Goal: Transaction & Acquisition: Purchase product/service

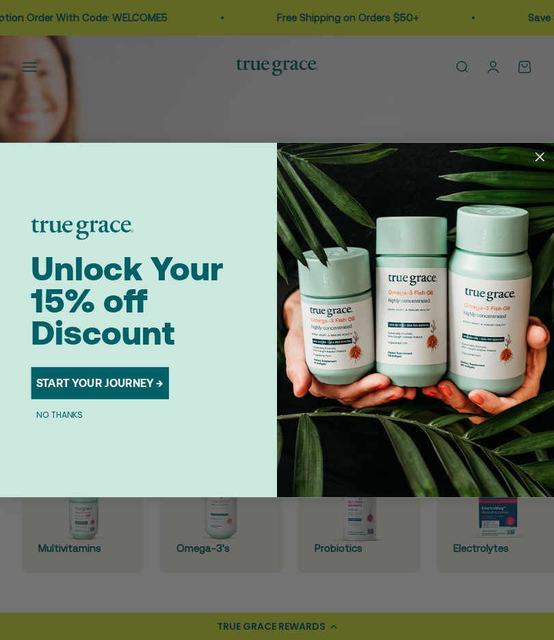
click at [551, 156] on img "POPUP Form" at bounding box center [415, 320] width 277 height 354
click at [493, 62] on div "Close dialog Unlock Your 15% off Discount START YOUR JOURNEY → NO THANKS Submit" at bounding box center [277, 320] width 554 height 640
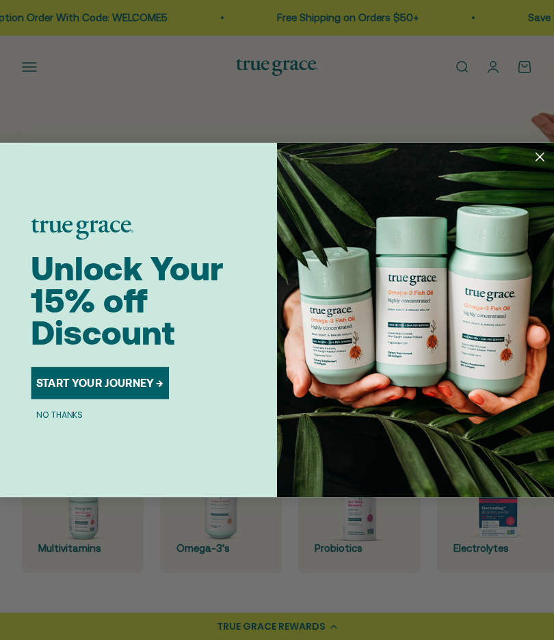
click at [542, 165] on circle "Close dialog" at bounding box center [540, 157] width 18 height 18
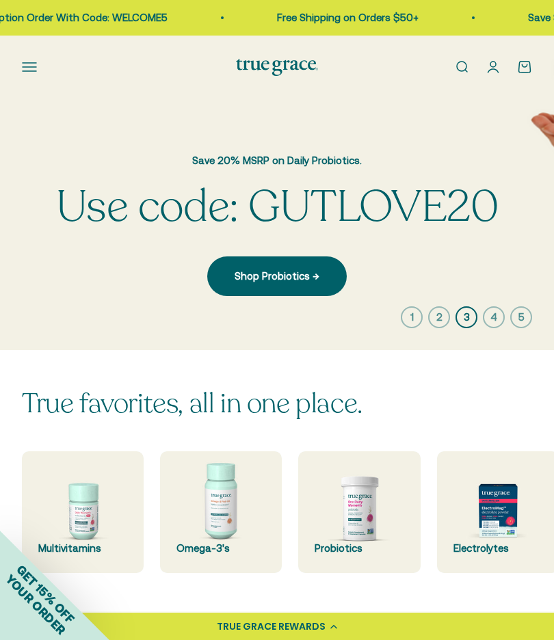
click at [498, 68] on link "Open account page" at bounding box center [493, 67] width 15 height 15
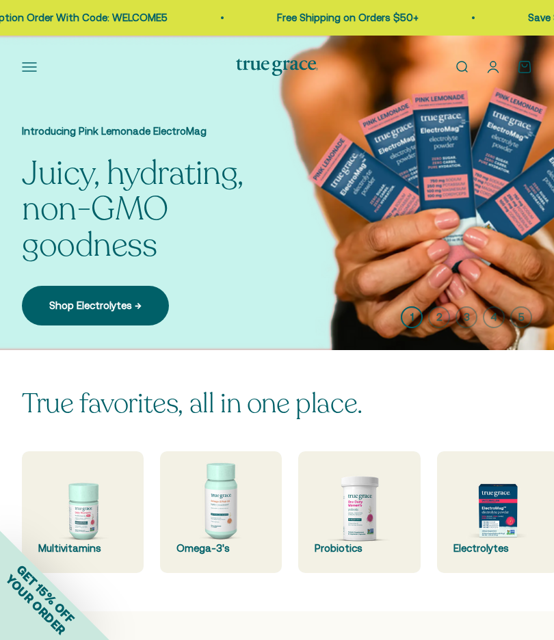
click at [369, 502] on img at bounding box center [359, 512] width 122 height 122
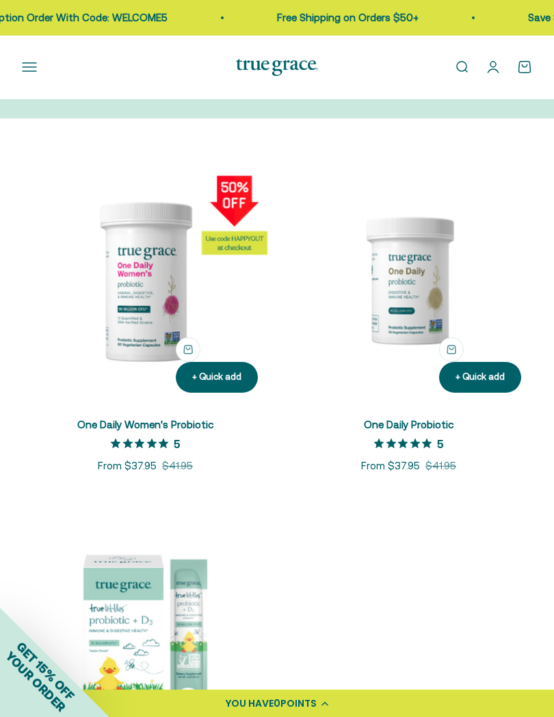
scroll to position [172, 0]
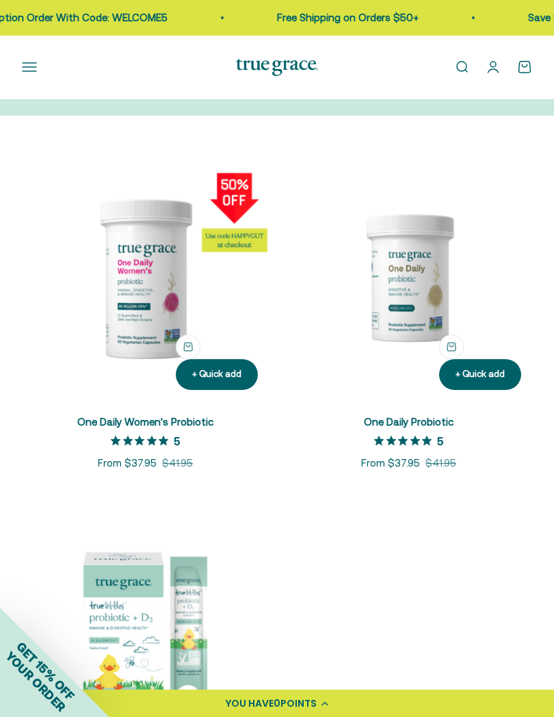
click at [163, 311] on img at bounding box center [145, 277] width 247 height 247
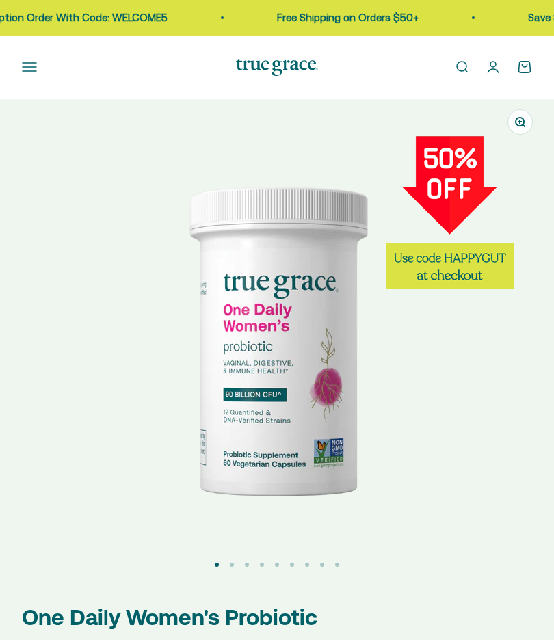
select select "3"
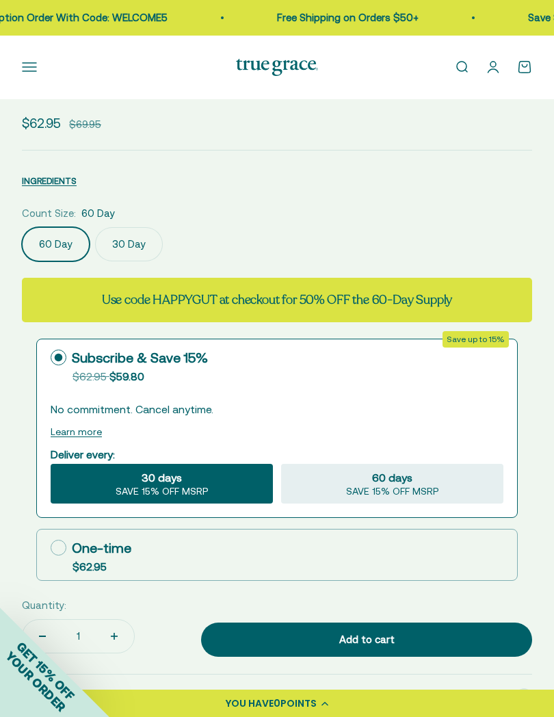
scroll to position [579, 0]
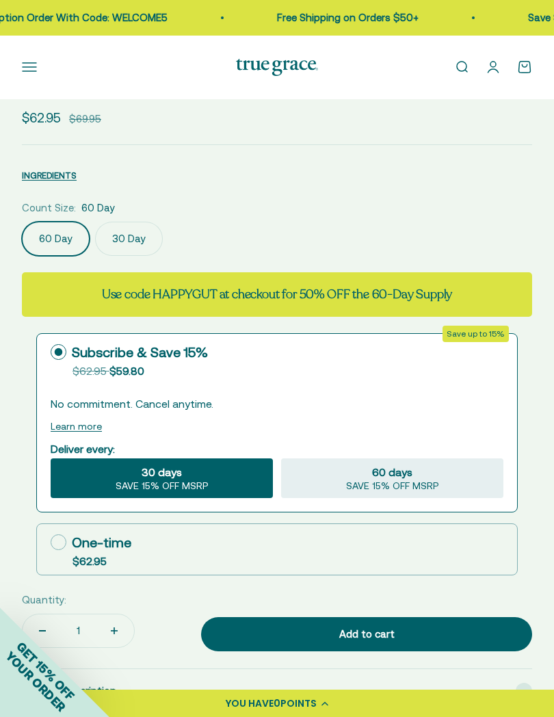
click at [59, 544] on icon at bounding box center [59, 542] width 16 height 16
click at [51, 542] on input "One-time $62.95" at bounding box center [50, 542] width 1 height 1
radio input "true"
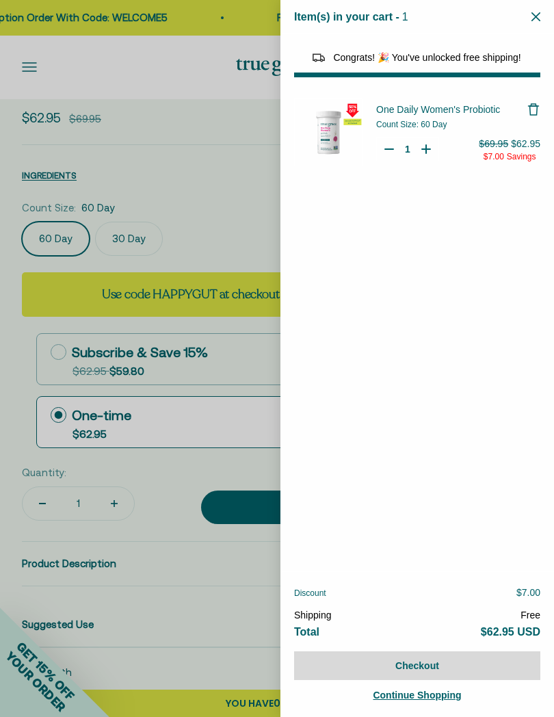
select select "40055698129088"
select select "44882806636758"
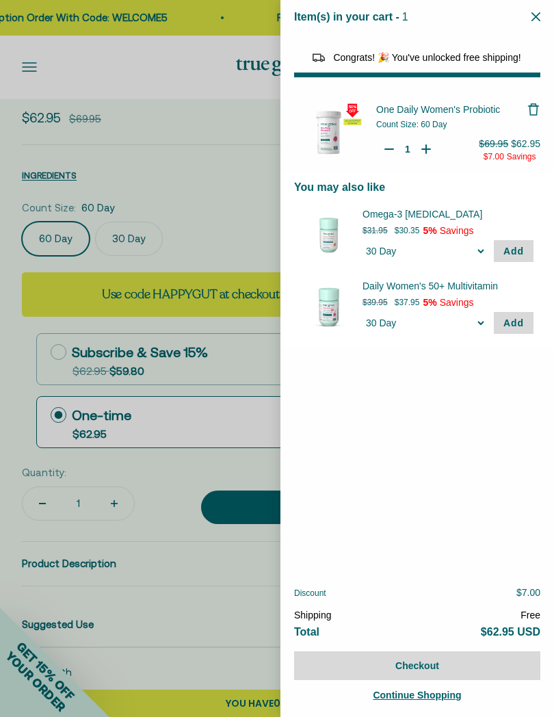
click at [10, 639] on div at bounding box center [277, 358] width 554 height 717
click at [382, 144] on icon "Your Cart" at bounding box center [389, 149] width 14 height 14
type input "1"
click at [453, 639] on button "Checkout" at bounding box center [417, 665] width 246 height 29
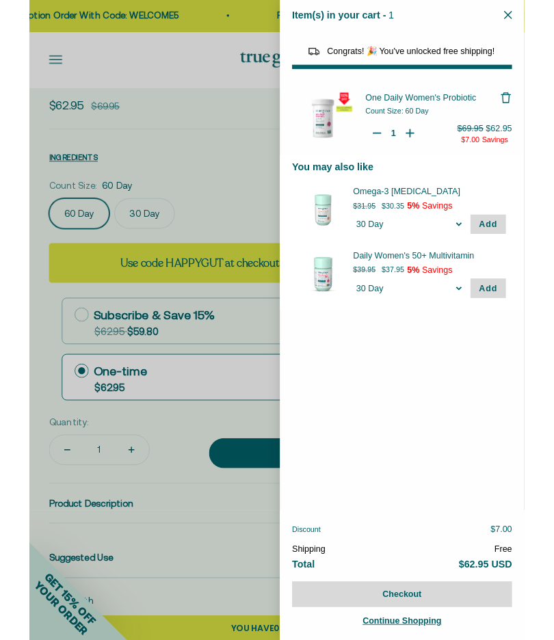
scroll to position [618, 0]
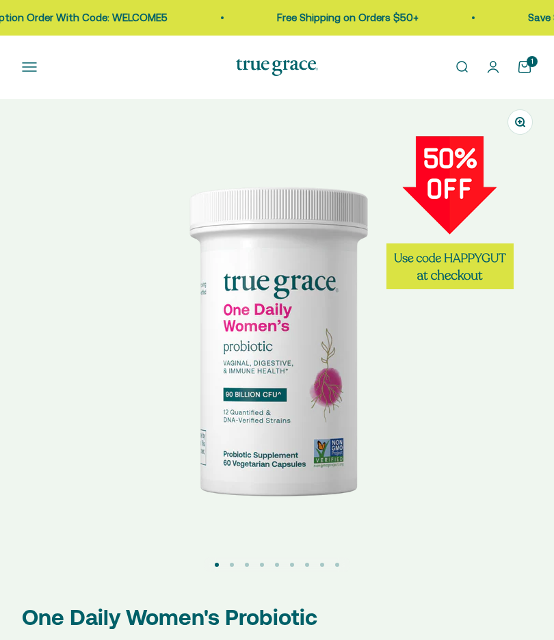
select select "3"
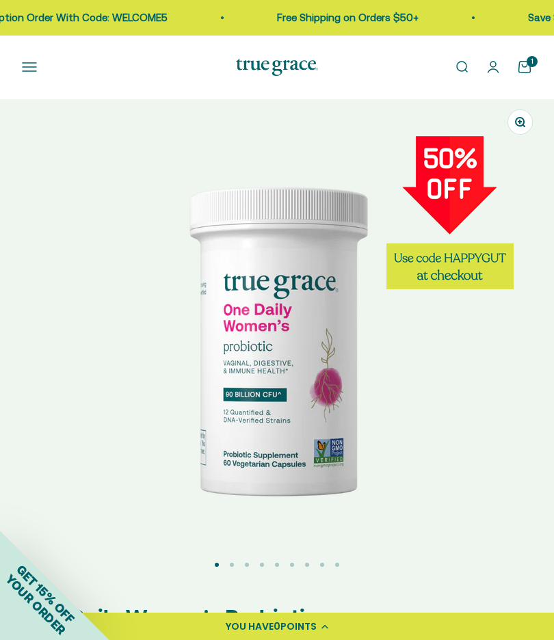
click at [34, 71] on button "Open navigation menu" at bounding box center [29, 67] width 15 height 15
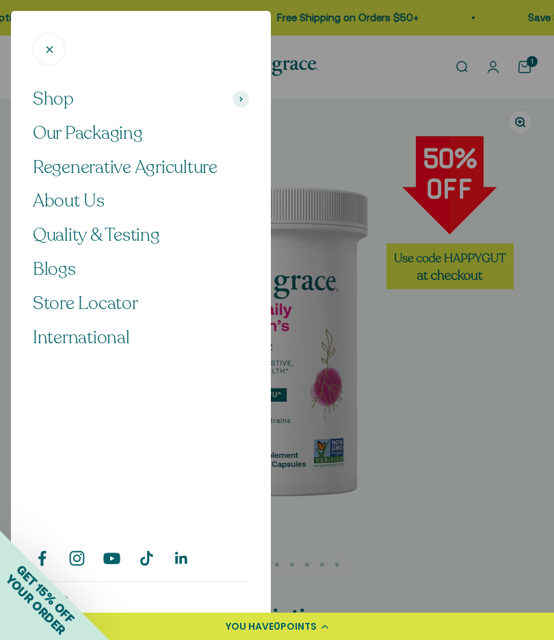
click at [67, 90] on span "Shop" at bounding box center [53, 99] width 41 height 23
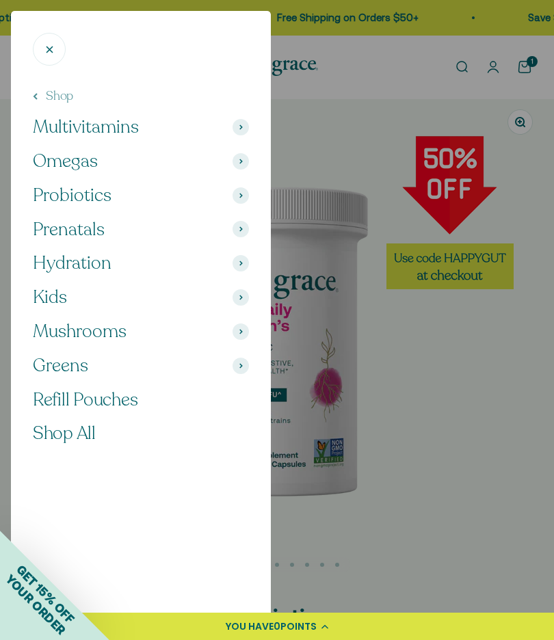
click at [224, 361] on button "Greens" at bounding box center [141, 365] width 216 height 23
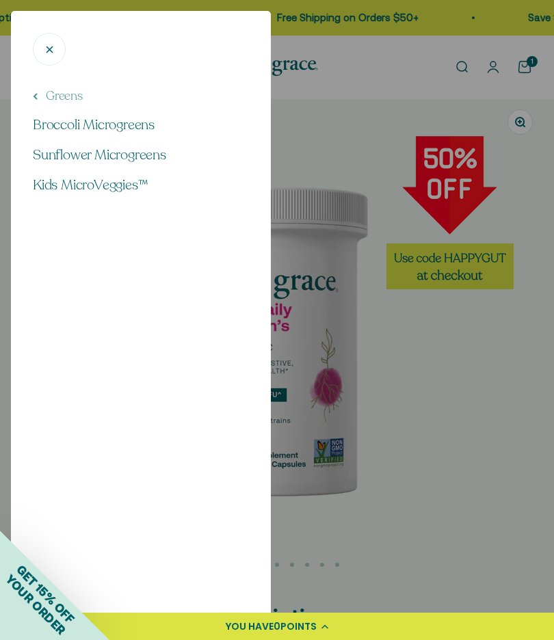
click at [134, 127] on span "Broccoli Microgreens" at bounding box center [94, 125] width 122 height 18
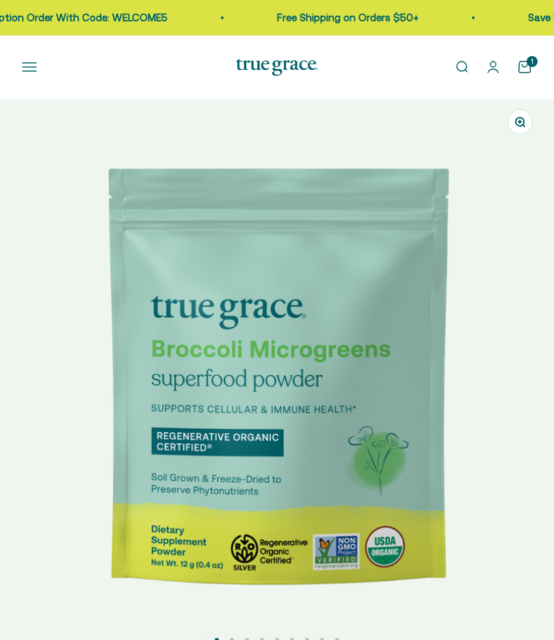
select select "3"
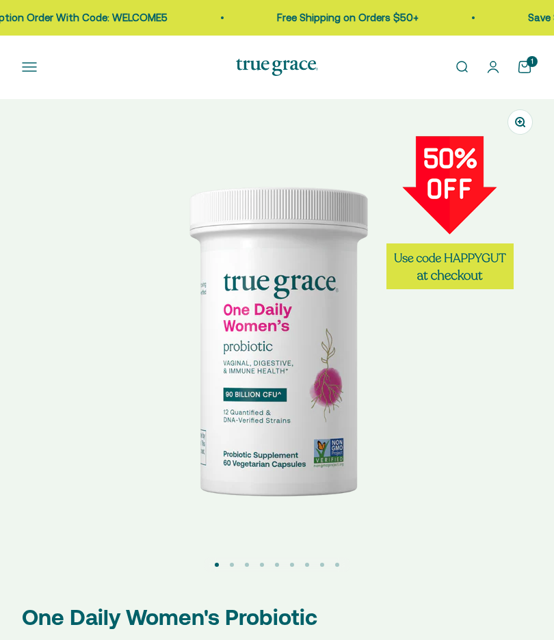
select select "3"
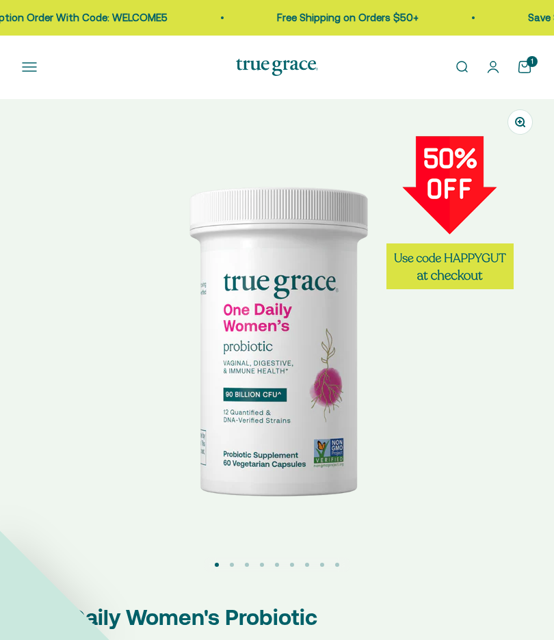
click at [36, 68] on button "Open navigation menu" at bounding box center [29, 67] width 15 height 15
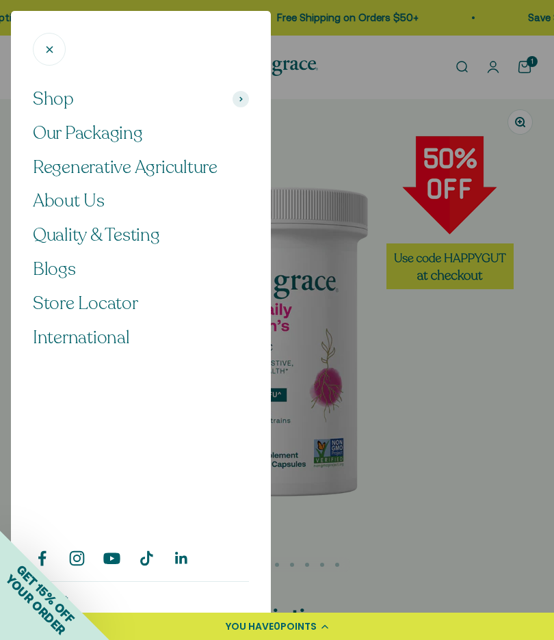
click at [77, 102] on button "Shop" at bounding box center [141, 99] width 216 height 23
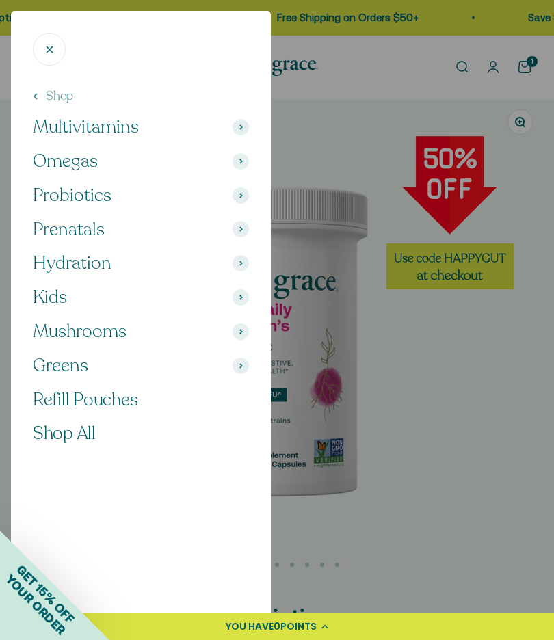
click at [87, 261] on span "Hydration" at bounding box center [72, 263] width 79 height 23
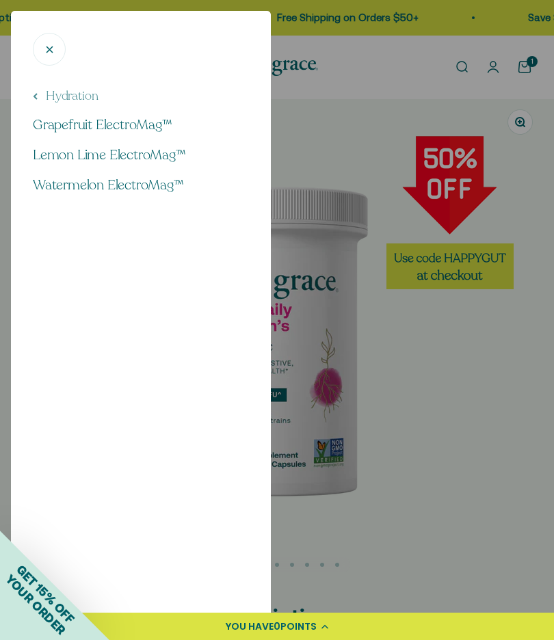
click at [96, 189] on span "Watermelon ElectroMag™" at bounding box center [108, 185] width 151 height 18
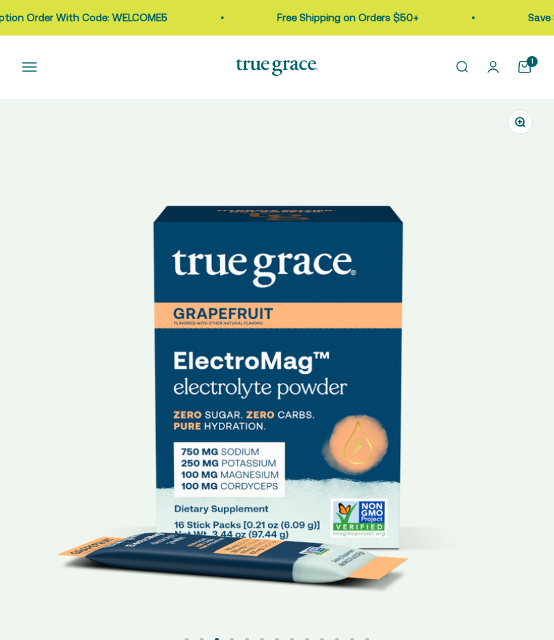
scroll to position [0, 1111]
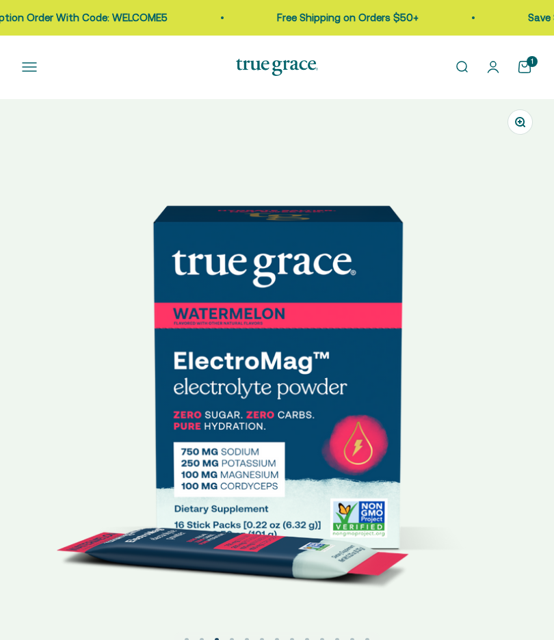
select select "3"
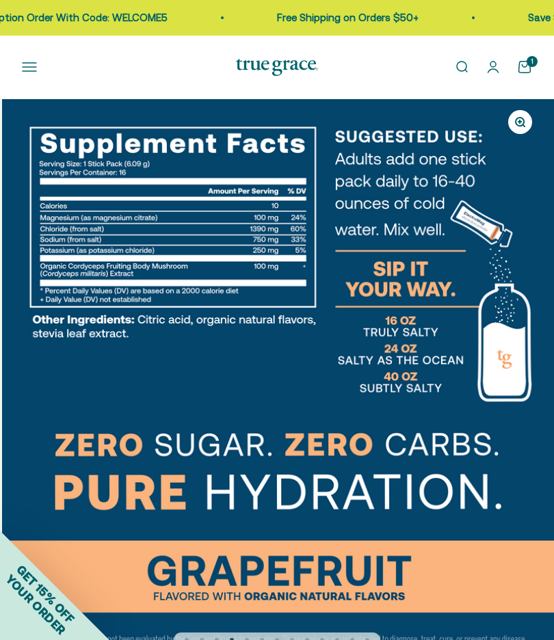
scroll to position [0, 1666]
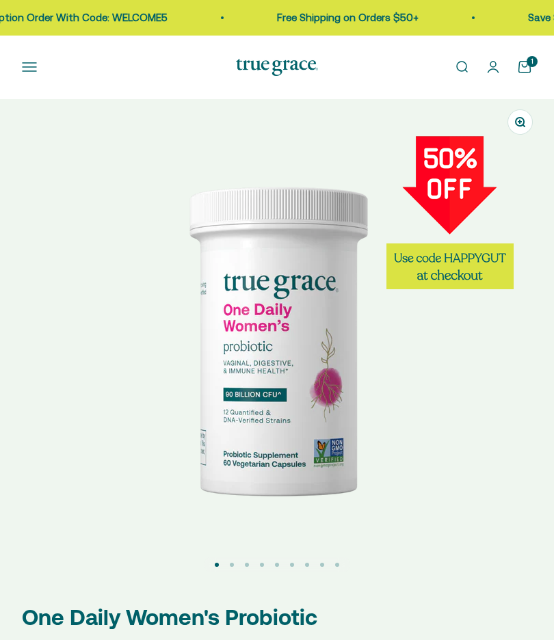
select select "3"
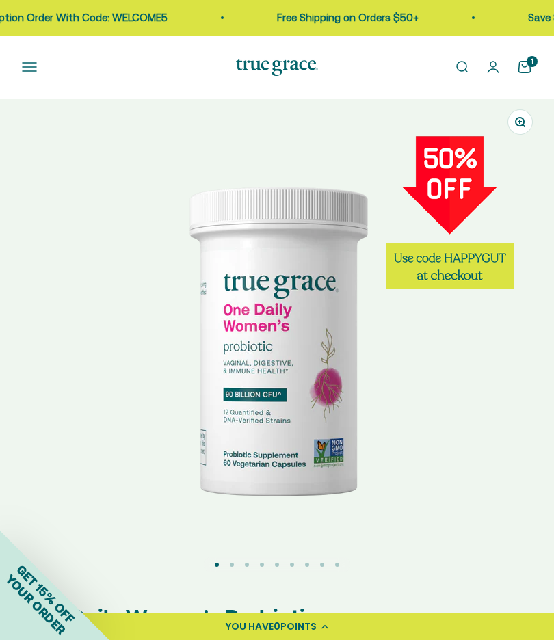
click at [28, 63] on button "Open navigation menu" at bounding box center [29, 67] width 15 height 15
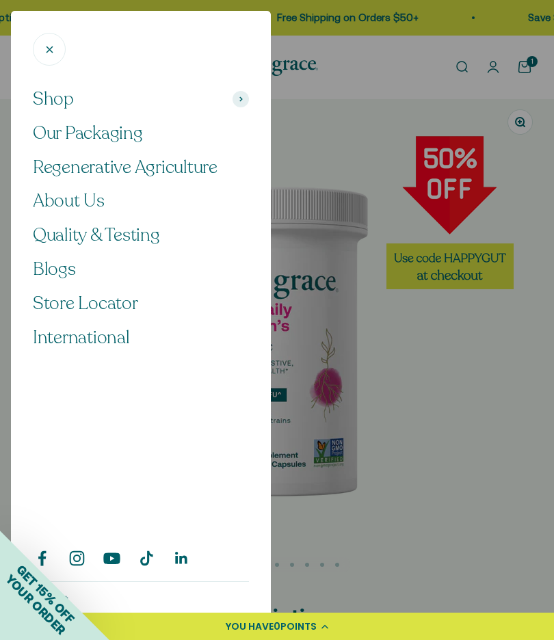
click at [63, 96] on span "Shop" at bounding box center [53, 99] width 41 height 23
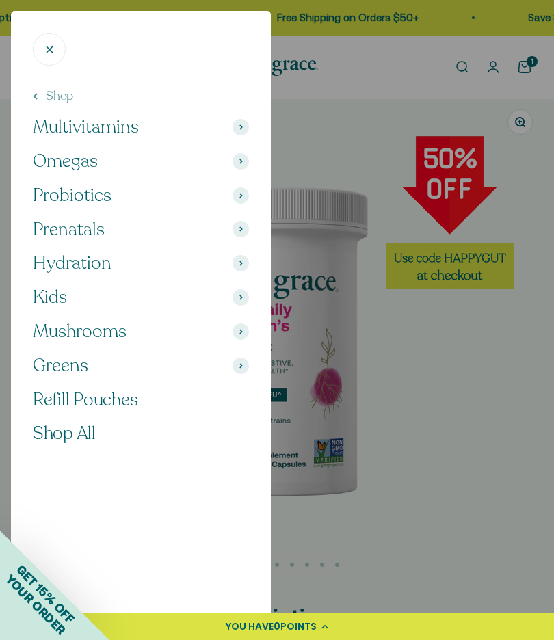
click at [136, 399] on span "Refill Pouches" at bounding box center [85, 400] width 105 height 24
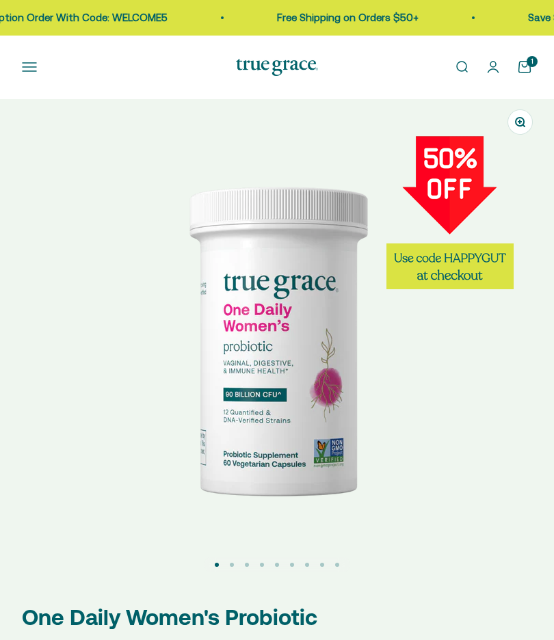
select select "3"
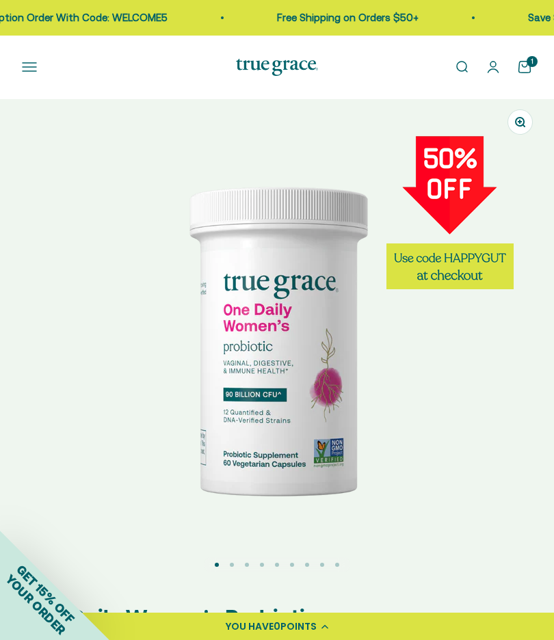
click at [37, 70] on button "Open navigation menu" at bounding box center [29, 67] width 15 height 15
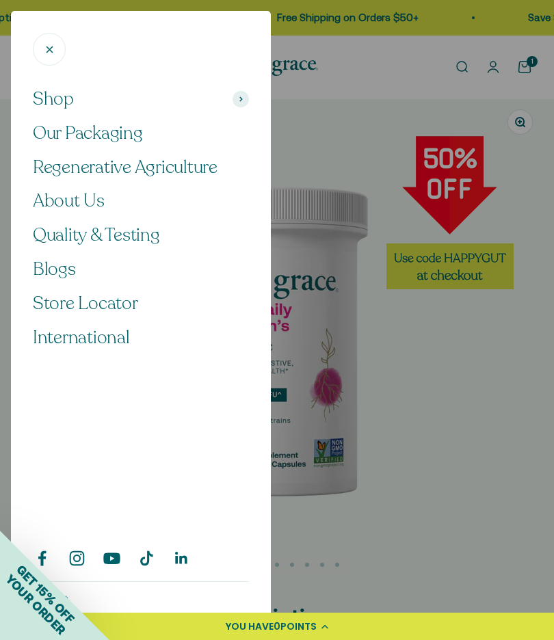
click at [85, 103] on button "Shop" at bounding box center [141, 99] width 216 height 23
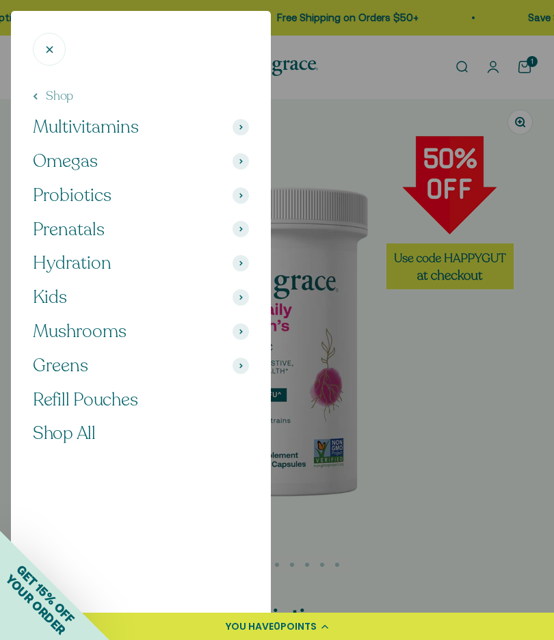
click at [248, 117] on button "Multivitamins" at bounding box center [141, 127] width 216 height 23
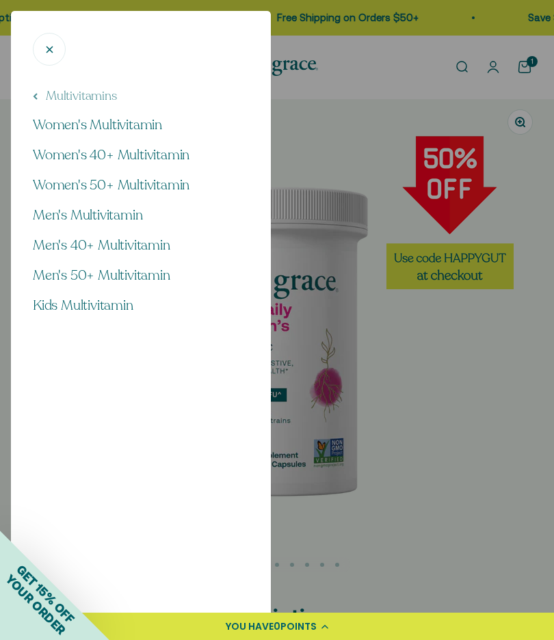
click at [153, 269] on span "Men's 50+ Multivitamin" at bounding box center [101, 275] width 137 height 18
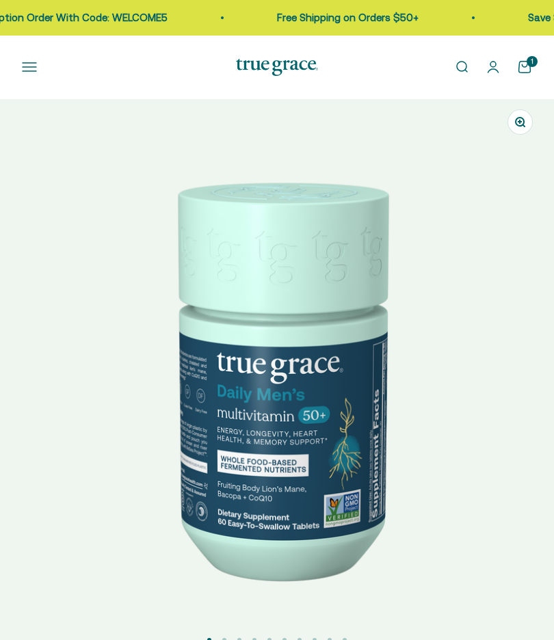
select select "3"
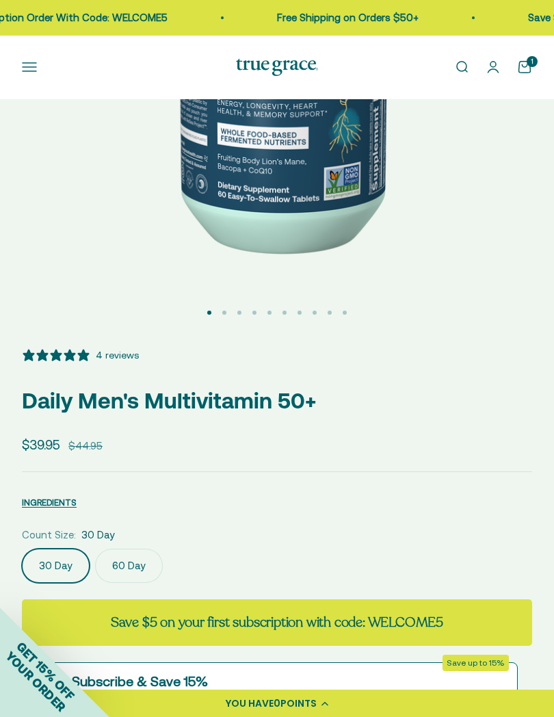
scroll to position [329, 0]
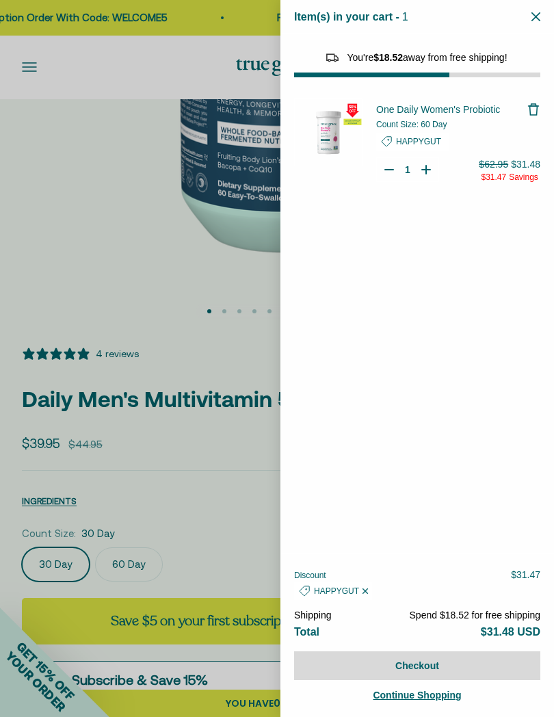
select select "40055698129088"
select select "44882806636758"
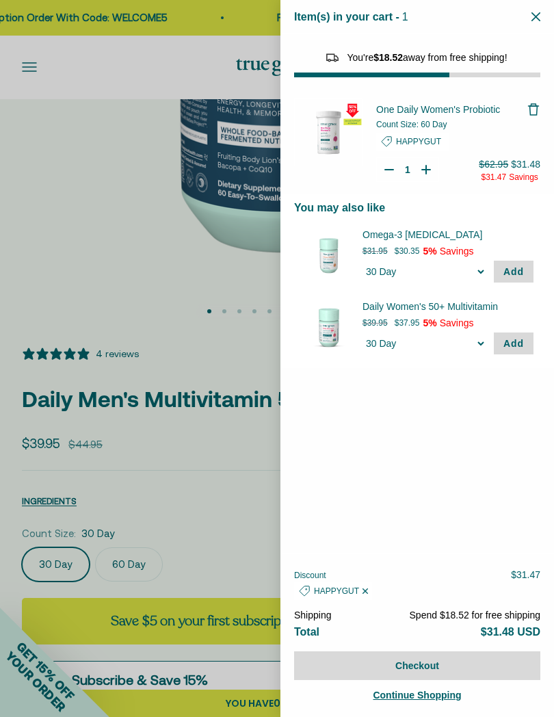
click at [432, 168] on icon "Your Cart" at bounding box center [426, 170] width 14 height 14
type input "2"
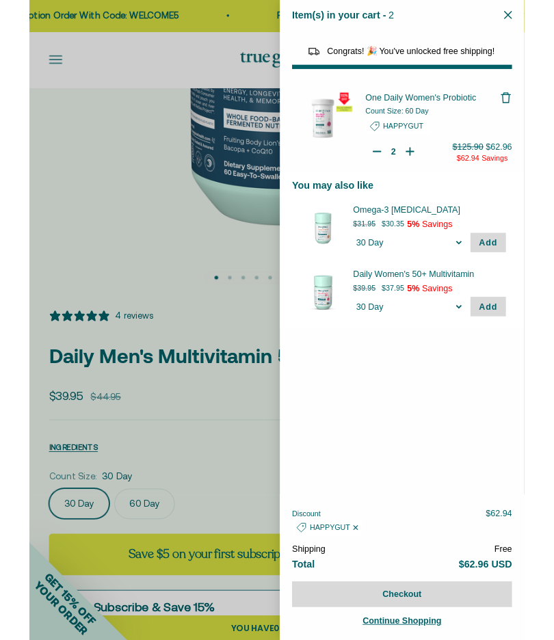
scroll to position [367, 0]
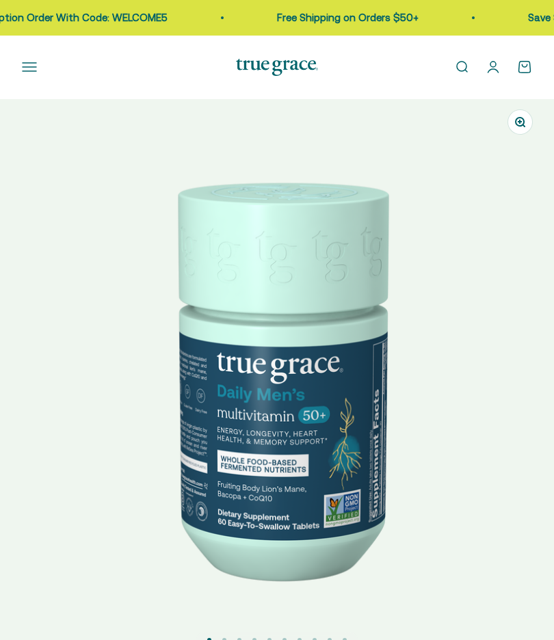
select select "3"
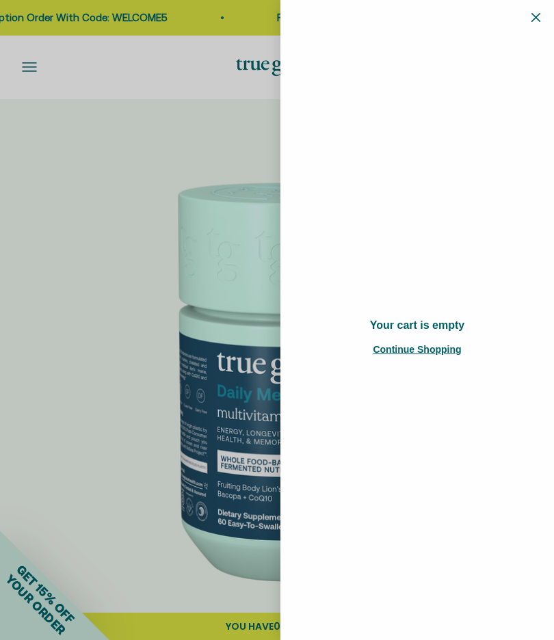
click at [31, 66] on div at bounding box center [277, 320] width 554 height 640
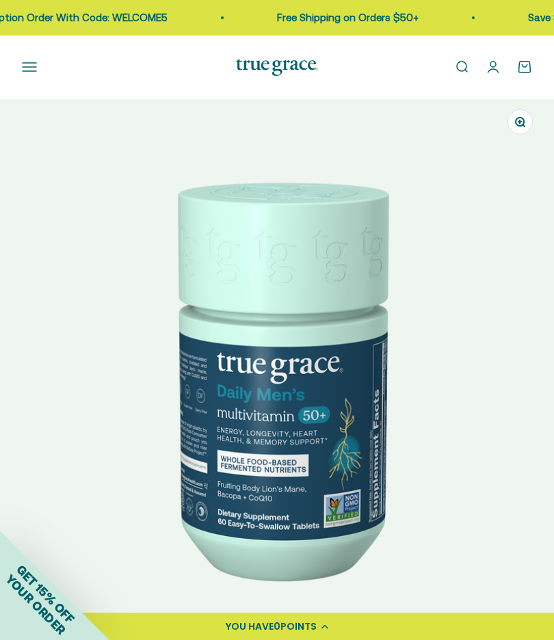
click at [22, 60] on button "Open navigation menu" at bounding box center [29, 67] width 15 height 15
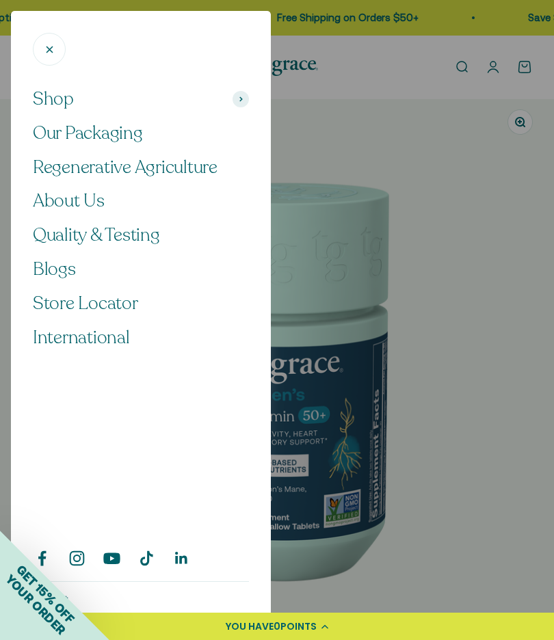
click at [494, 70] on div at bounding box center [277, 320] width 554 height 640
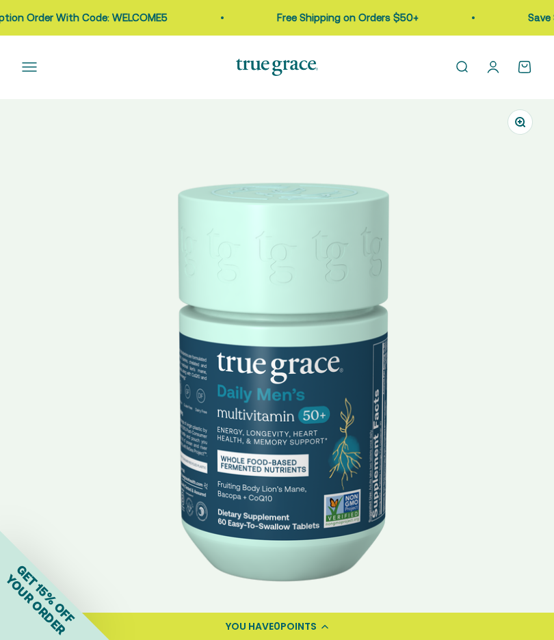
click at [497, 66] on link "Open account page" at bounding box center [493, 67] width 15 height 15
